Goal: Task Accomplishment & Management: Use online tool/utility

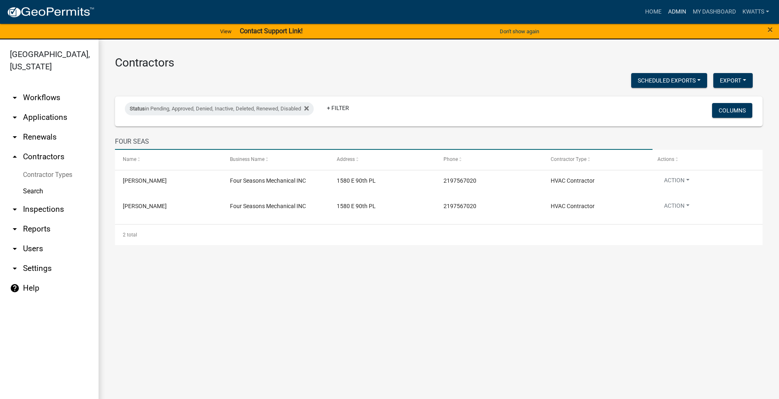
click at [665, 16] on link "Admin" at bounding box center [677, 12] width 25 height 16
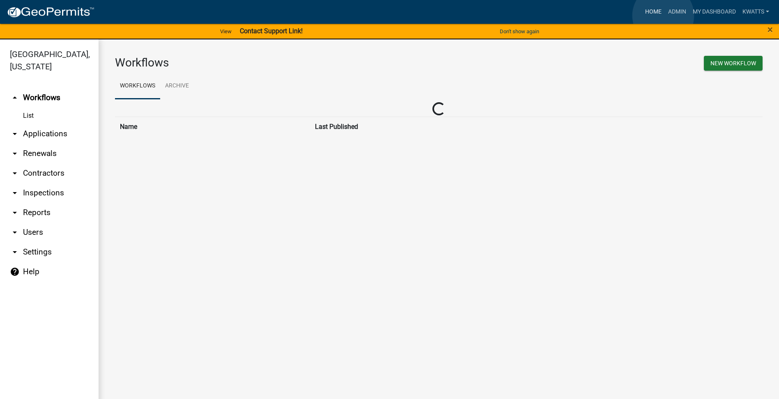
click at [658, 14] on link "Home" at bounding box center [653, 12] width 23 height 16
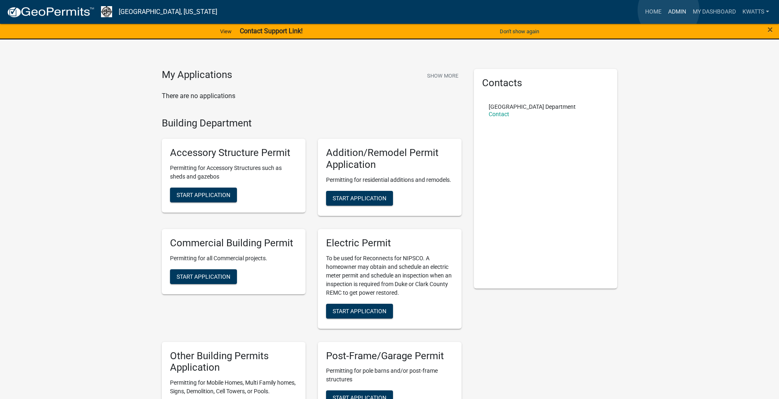
click at [668, 10] on link "Admin" at bounding box center [677, 12] width 25 height 16
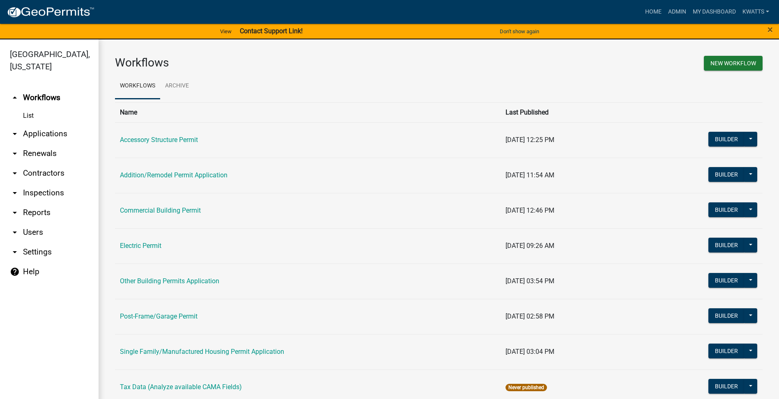
click at [32, 182] on link "arrow_drop_down Contractors" at bounding box center [49, 173] width 99 height 20
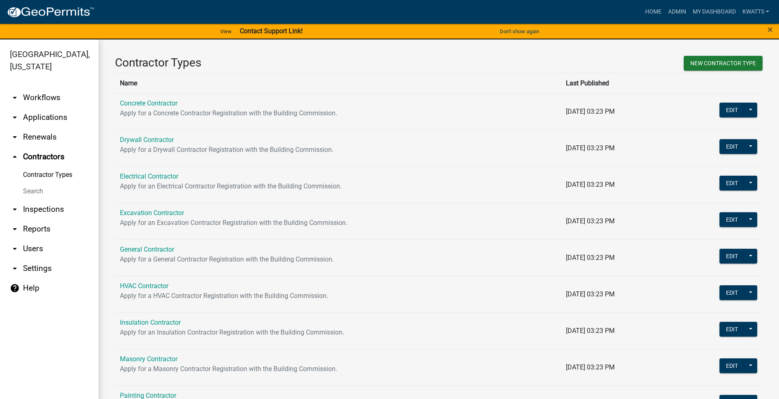
click at [32, 189] on link "Search" at bounding box center [49, 191] width 99 height 16
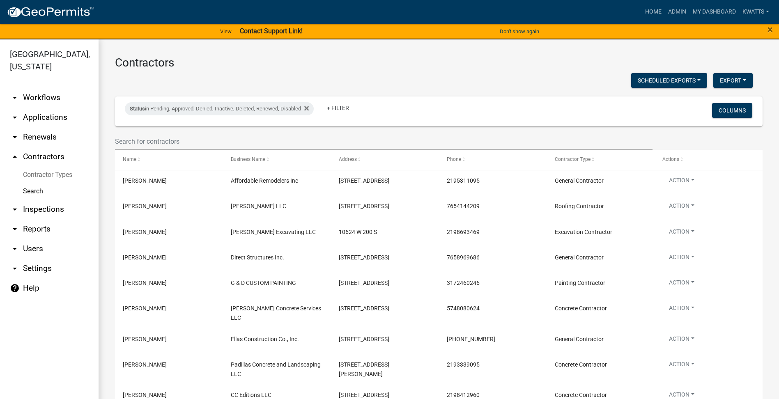
click at [52, 112] on link "arrow_drop_down Applications" at bounding box center [49, 118] width 99 height 20
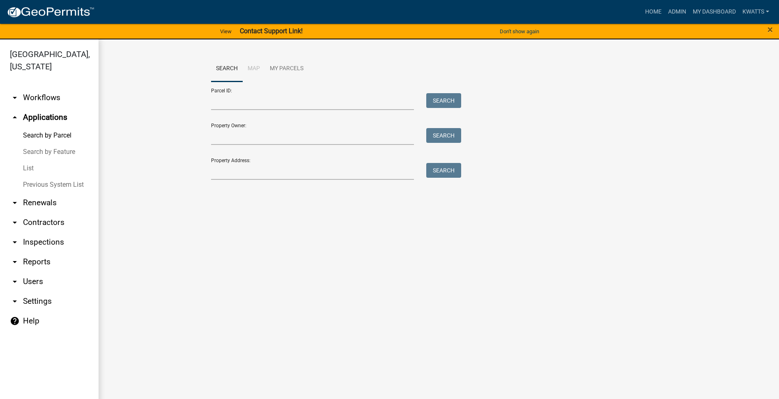
click at [239, 159] on div "Property Address: Search" at bounding box center [334, 165] width 246 height 28
click at [234, 163] on input "Property Address:" at bounding box center [312, 171] width 203 height 17
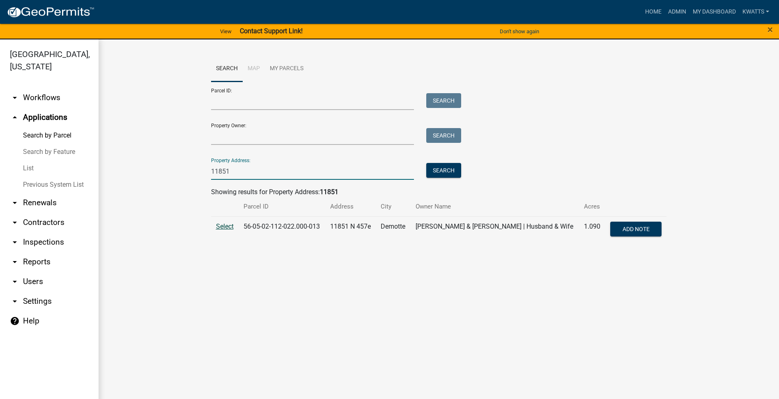
type input "11851"
click at [228, 228] on span "Select" at bounding box center [225, 227] width 18 height 8
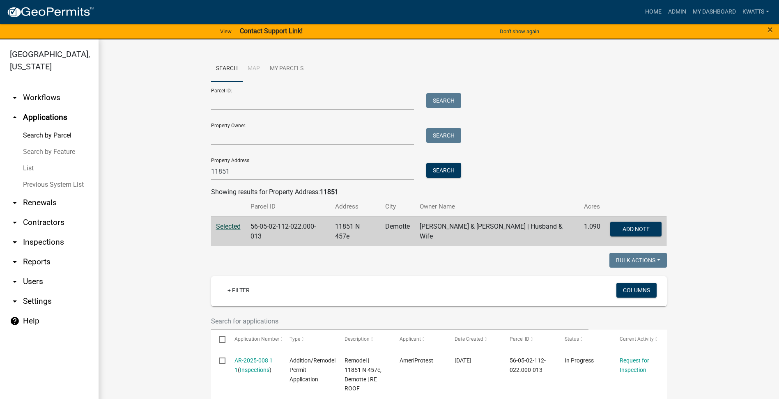
scroll to position [137, 0]
